Goal: Find specific page/section: Find specific page/section

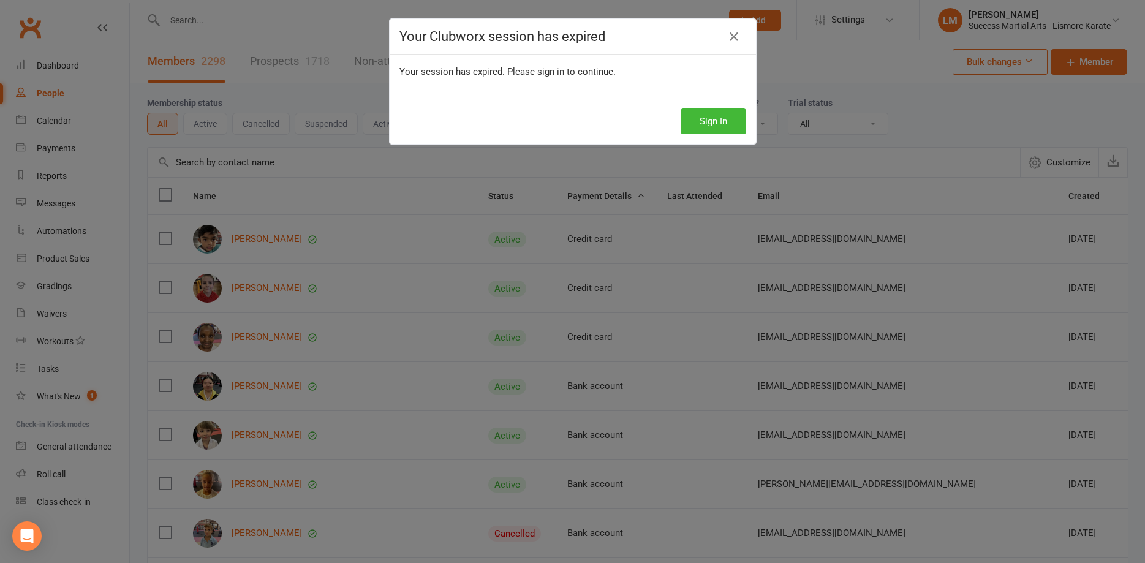
select select "100"
click at [709, 126] on button "Sign In" at bounding box center [714, 121] width 66 height 26
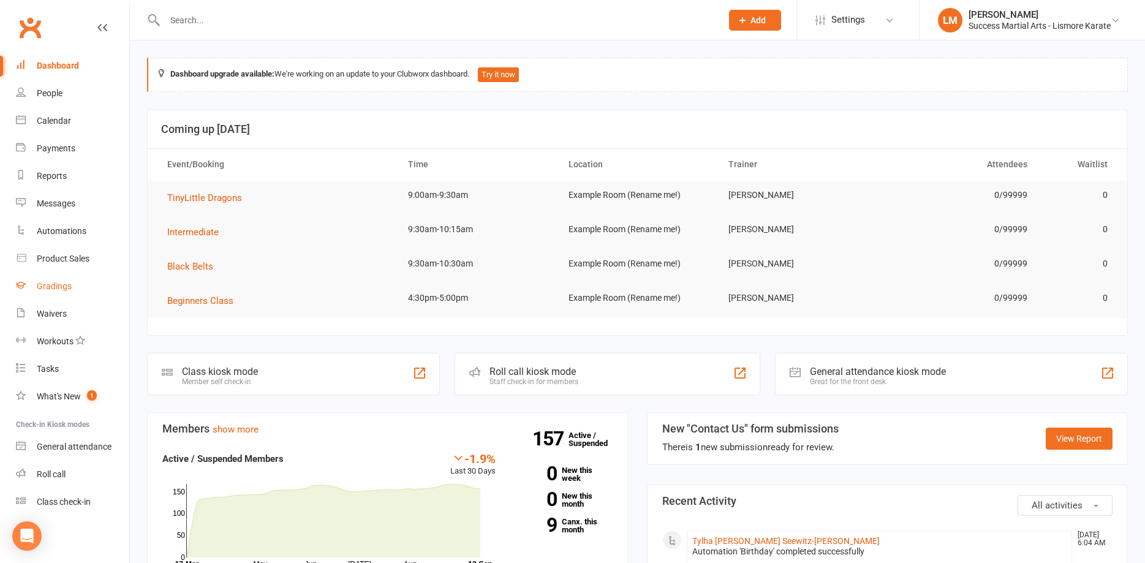
click at [46, 291] on div "Gradings" at bounding box center [54, 286] width 35 height 10
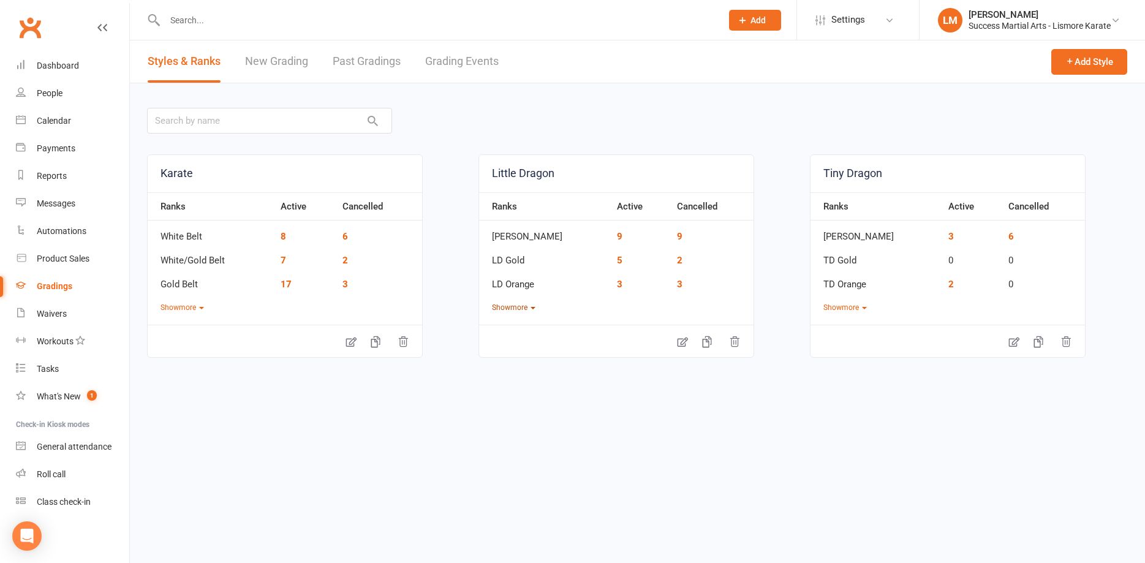
click at [532, 306] on button "Show more" at bounding box center [513, 308] width 43 height 12
click at [850, 310] on button "Show more" at bounding box center [844, 308] width 43 height 12
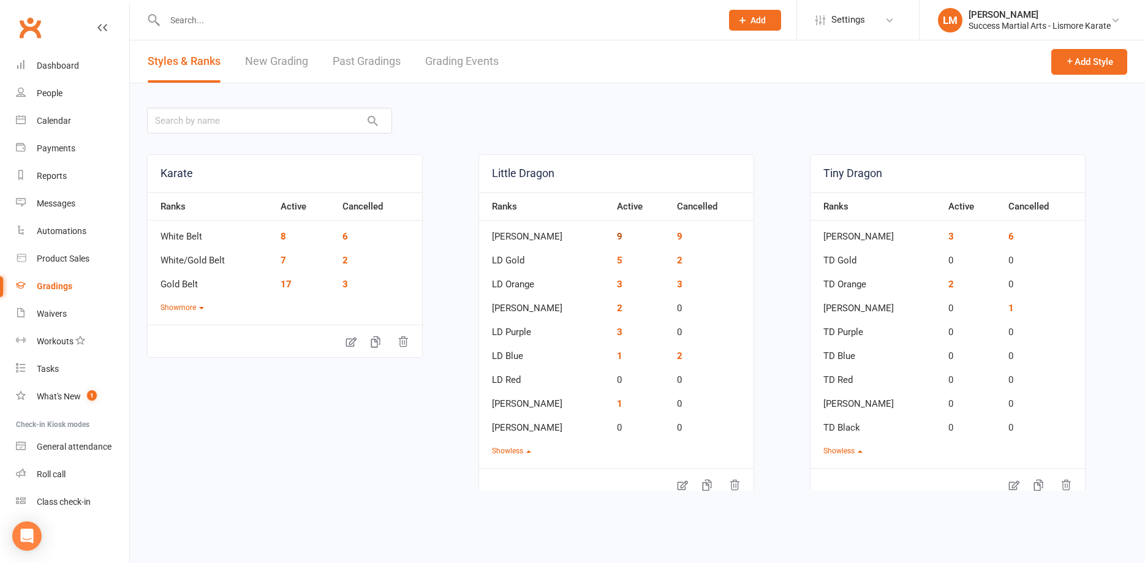
click at [617, 235] on link "9" at bounding box center [620, 236] width 6 height 11
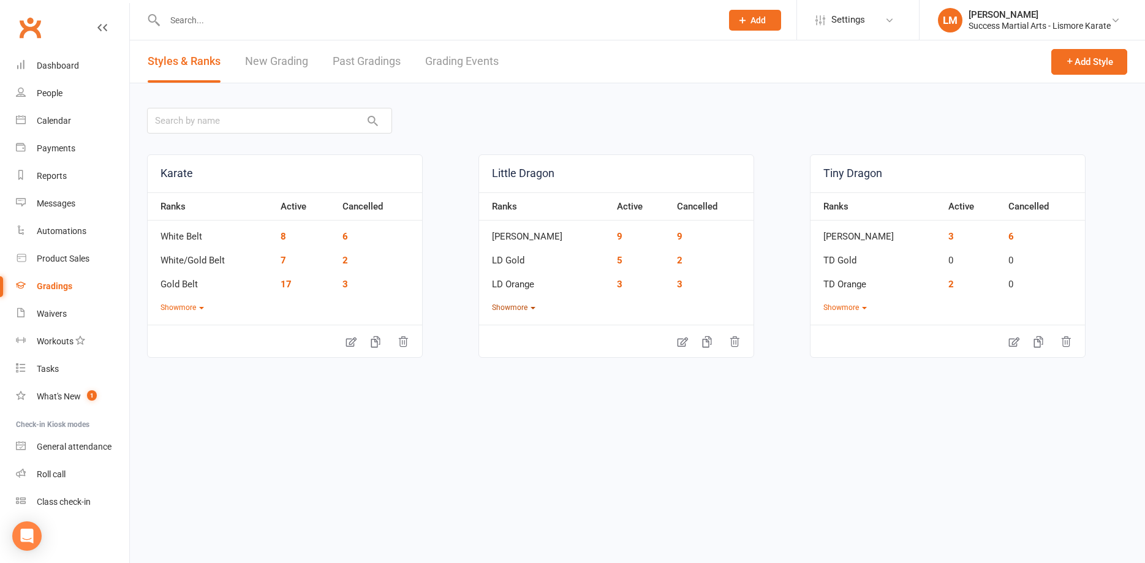
click at [535, 306] on button "Show more" at bounding box center [513, 308] width 43 height 12
click at [866, 304] on button "Show more" at bounding box center [844, 308] width 43 height 12
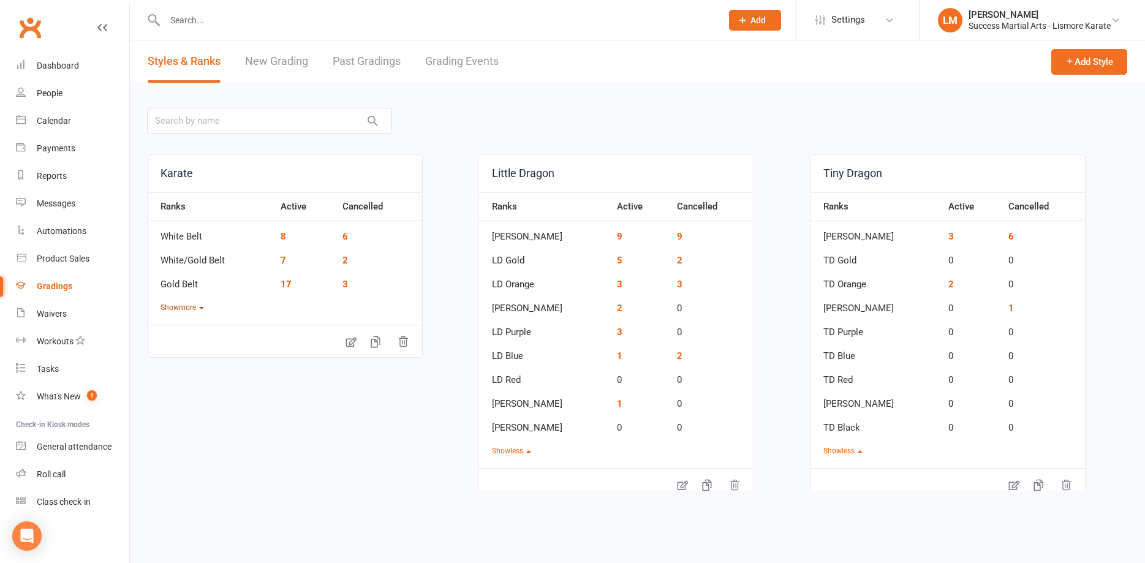
click at [200, 304] on button "Show more" at bounding box center [182, 308] width 43 height 12
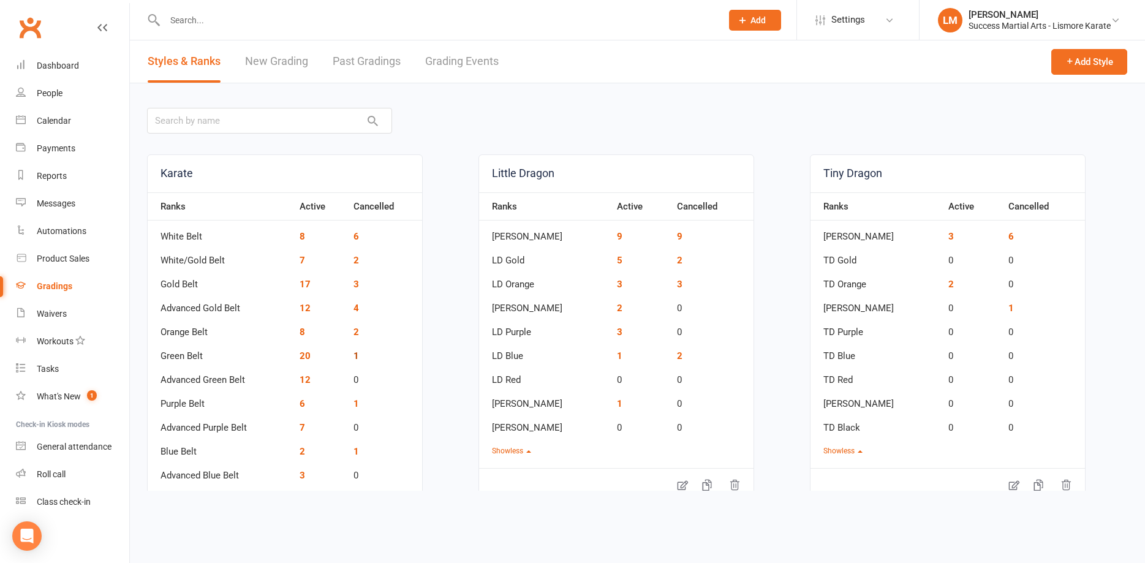
click at [355, 355] on link "1" at bounding box center [357, 355] width 6 height 11
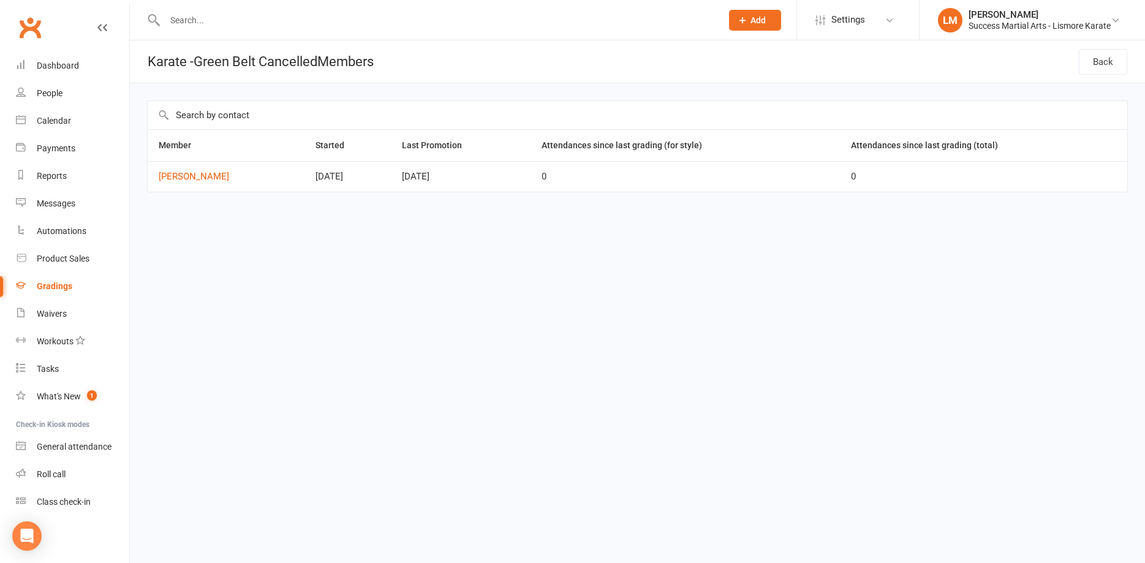
click at [55, 283] on div "Gradings" at bounding box center [55, 286] width 36 height 10
